Goal: Information Seeking & Learning: Stay updated

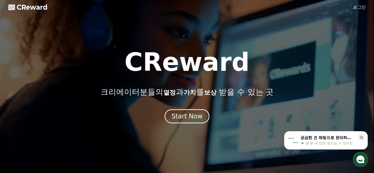
click at [361, 5] on link "로그인" at bounding box center [359, 7] width 13 height 6
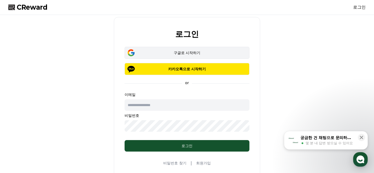
click at [196, 47] on button "구글로 시작하기" at bounding box center [187, 53] width 125 height 12
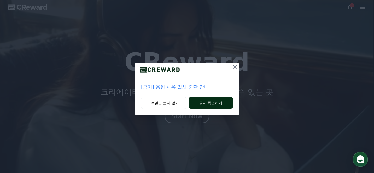
click at [205, 105] on button "공지 확인하기" at bounding box center [211, 102] width 44 height 11
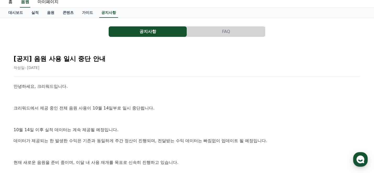
scroll to position [62, 0]
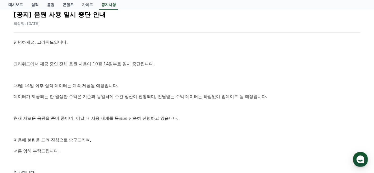
click at [92, 85] on p "10월 14일 이후 실적 데이터는 계속 제공될 예정입니다." at bounding box center [187, 85] width 347 height 7
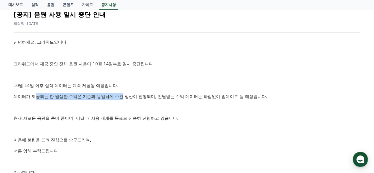
drag, startPoint x: 34, startPoint y: 96, endPoint x: 113, endPoint y: 96, distance: 78.9
click at [113, 96] on p "데이터가 제공되는 한 발생한 수익은 기존과 동일하게 주간 정산이 진행되며, 전달받는 수익 데이터는 빠짐없이 업데이트 될 예정입니다." at bounding box center [187, 96] width 347 height 7
drag, startPoint x: 113, startPoint y: 96, endPoint x: 231, endPoint y: 91, distance: 117.7
click at [231, 91] on div "안녕하세요, 크리워드입니다. 크리워드에서 제공 중인 전체 음원 사용이 10월 14일부로 일시 중단됩니다. 10월 14일 이후 실적 데이터는 계…" at bounding box center [187, 113] width 347 height 148
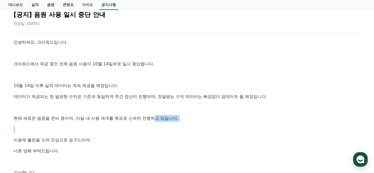
drag, startPoint x: 36, startPoint y: 122, endPoint x: 137, endPoint y: 118, distance: 102.0
click at [137, 118] on div "안녕하세요, 크리워드입니다. 크리워드에서 제공 중인 전체 음원 사용이 10월 14일부로 일시 중단됩니다. 10월 14일 이후 실적 데이터는 계…" at bounding box center [187, 113] width 347 height 148
click at [137, 118] on p "현재 새로운 음원을 준비 중이며, 이달 내 사용 재개를 목표로 신속히 진행하고 있습니다." at bounding box center [187, 118] width 347 height 7
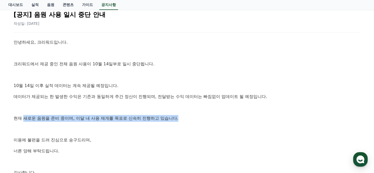
drag, startPoint x: 157, startPoint y: 117, endPoint x: 23, endPoint y: 118, distance: 134.6
click at [23, 118] on p "현재 새로운 음원을 준비 중이며, 이달 내 사용 재개를 목표로 신속히 진행하고 있습니다." at bounding box center [187, 118] width 347 height 7
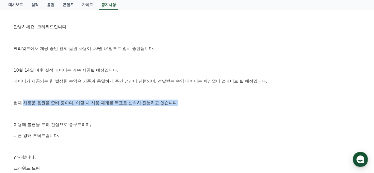
scroll to position [93, 0]
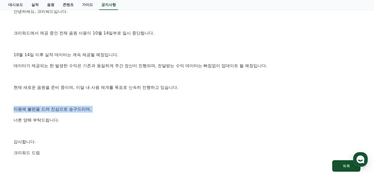
drag, startPoint x: 9, startPoint y: 107, endPoint x: 77, endPoint y: 116, distance: 68.6
click at [77, 116] on div "[공지] 음원 사용 일시 중단 안내 작성일: 2025-10-14 안녕하세요, 크리워드입니다. 크리워드에서 제공 중인 전체 음원 사용이 10월 …" at bounding box center [186, 73] width 357 height 207
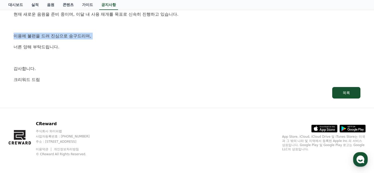
scroll to position [0, 0]
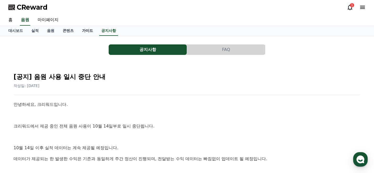
click at [88, 33] on link "가이드" at bounding box center [87, 31] width 19 height 10
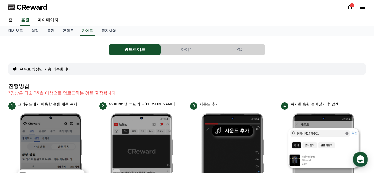
click at [350, 9] on icon at bounding box center [350, 7] width 6 height 6
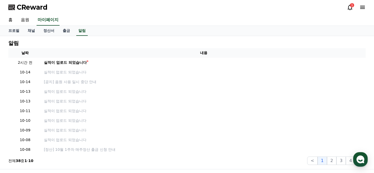
click at [350, 8] on icon at bounding box center [350, 7] width 6 height 6
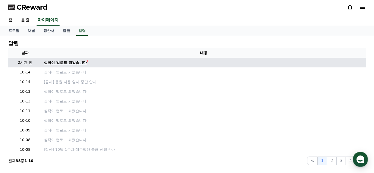
click at [75, 64] on div "실적이 업로드 되었습니다" at bounding box center [65, 62] width 43 height 5
